Goal: Register for event/course

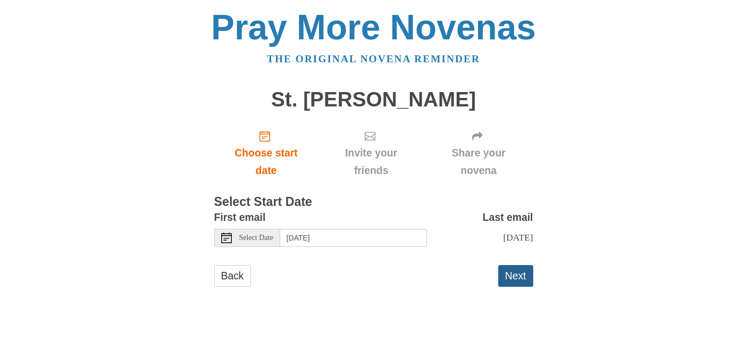
click at [521, 275] on button "Next" at bounding box center [515, 276] width 35 height 22
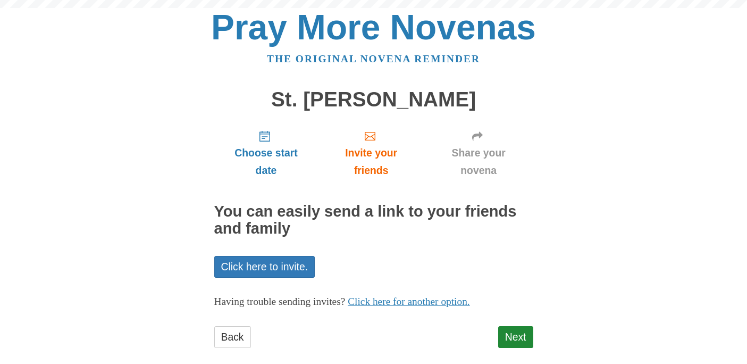
scroll to position [15, 0]
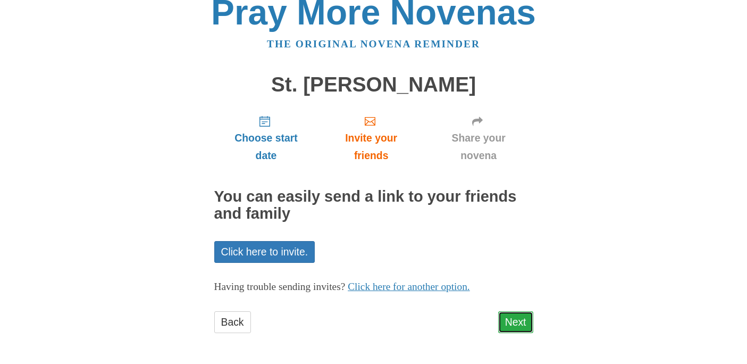
click at [510, 317] on link "Next" at bounding box center [515, 322] width 35 height 22
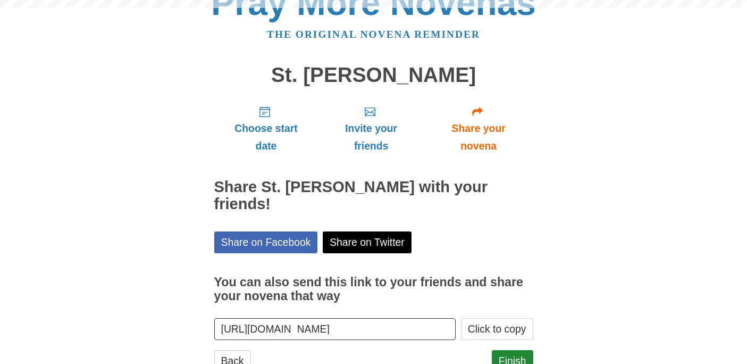
scroll to position [46, 0]
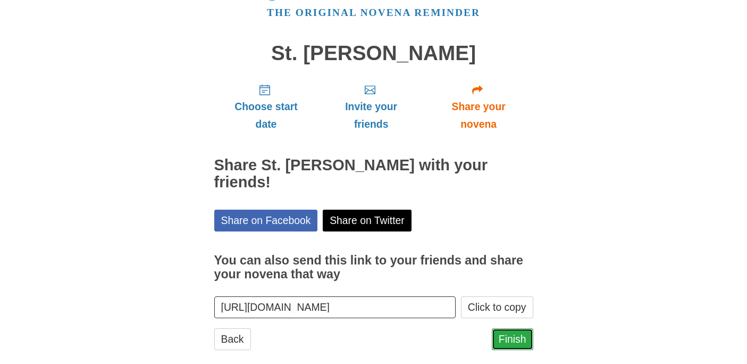
click at [510, 328] on link "Finish" at bounding box center [512, 339] width 41 height 22
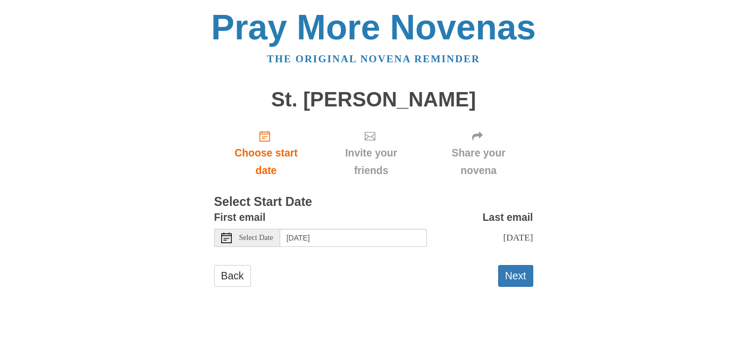
click at [255, 237] on span "Select Date" at bounding box center [256, 237] width 34 height 7
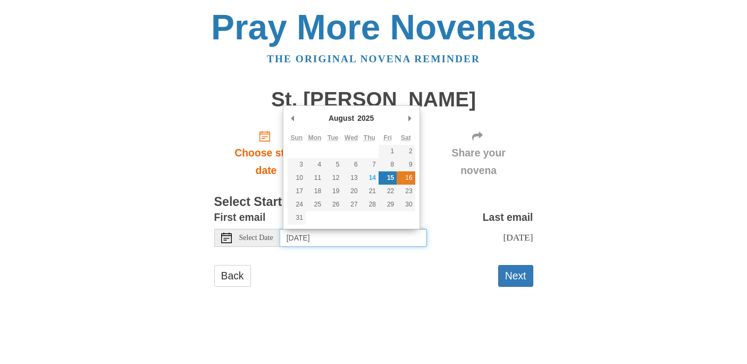
type input "Saturday, August 16th"
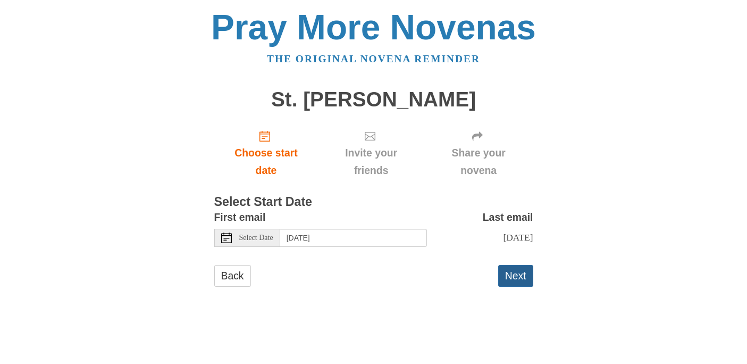
click at [509, 269] on button "Next" at bounding box center [515, 276] width 35 height 22
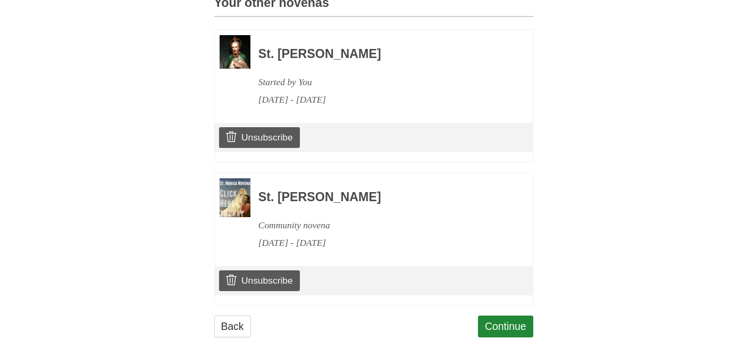
scroll to position [483, 0]
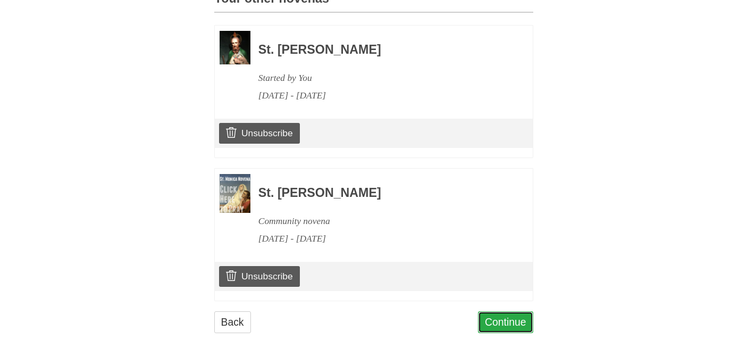
click at [514, 316] on link "Continue" at bounding box center [505, 322] width 55 height 22
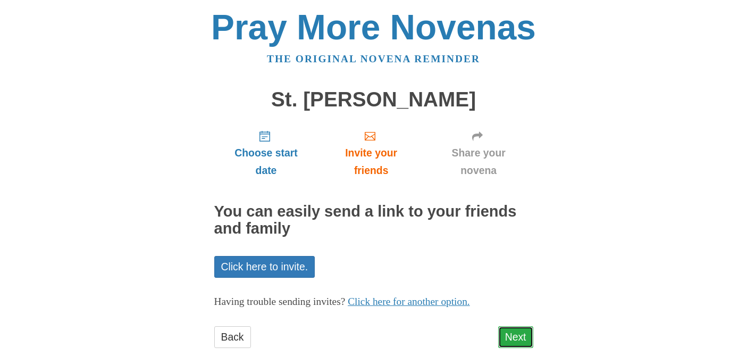
click at [512, 340] on link "Next" at bounding box center [515, 337] width 35 height 22
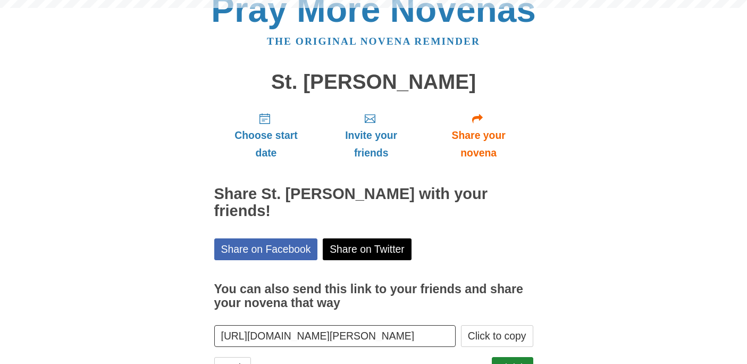
scroll to position [46, 0]
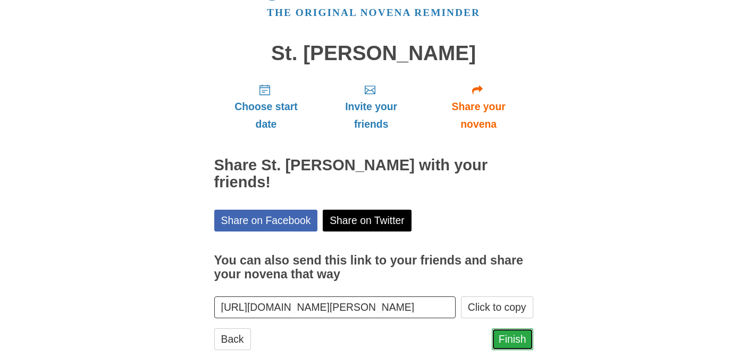
click at [512, 328] on link "Finish" at bounding box center [512, 339] width 41 height 22
